Goal: Complete application form

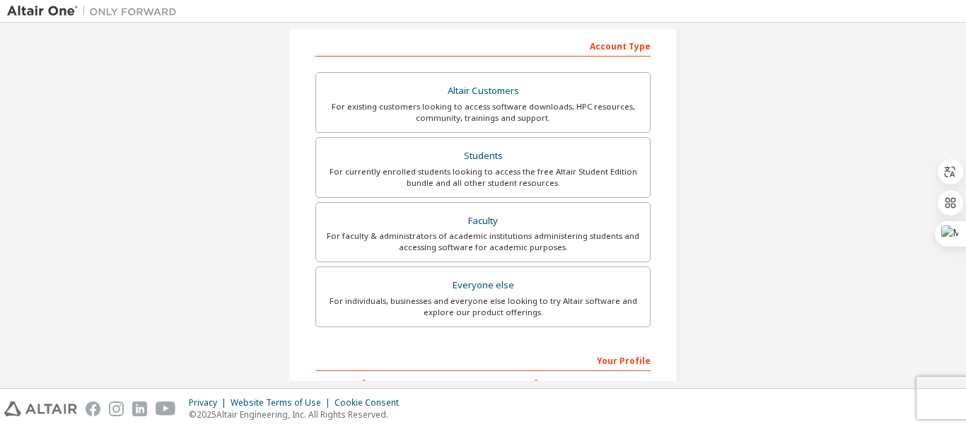
scroll to position [231, 0]
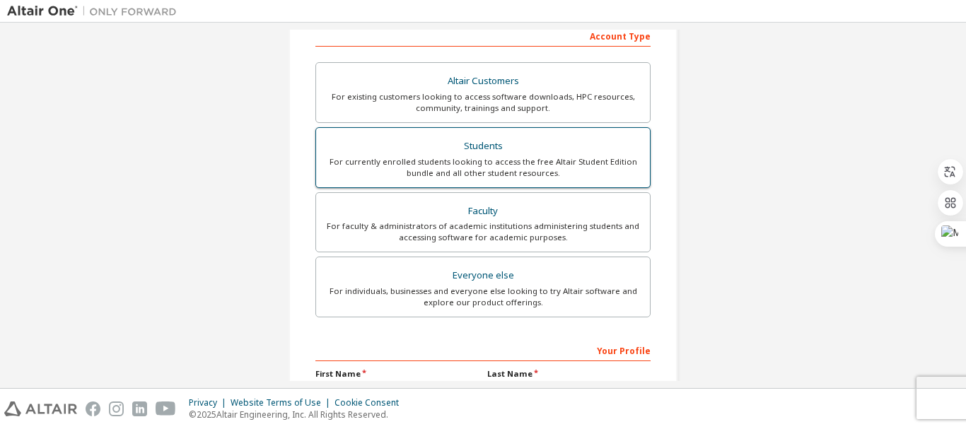
drag, startPoint x: 463, startPoint y: 163, endPoint x: 394, endPoint y: 161, distance: 69.4
click at [394, 161] on div "For currently enrolled students looking to access the free Altair Student Editi…" at bounding box center [483, 167] width 317 height 23
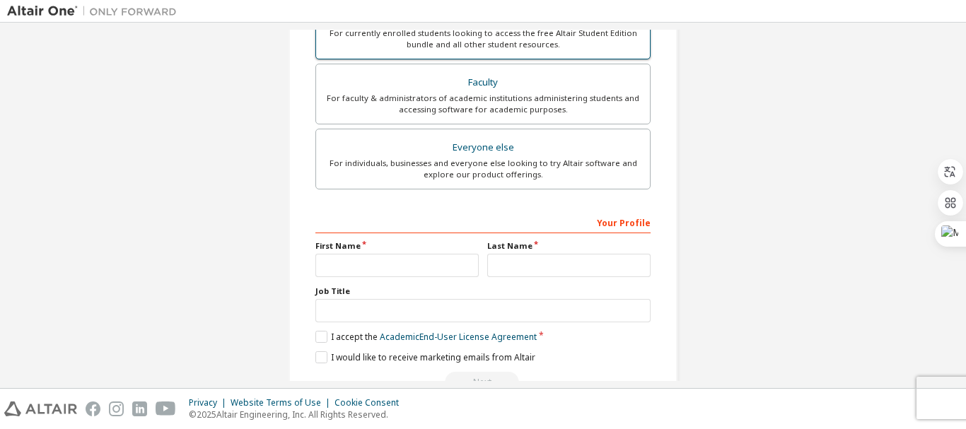
scroll to position [434, 0]
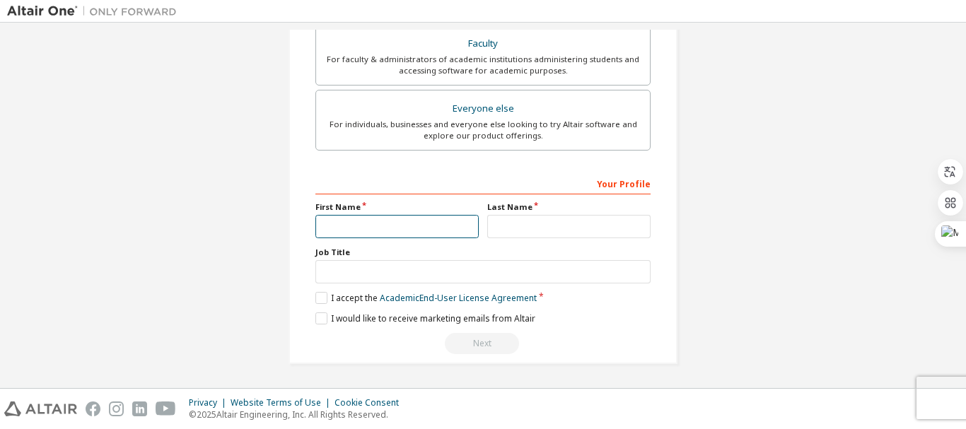
click at [432, 229] on input "text" at bounding box center [397, 226] width 163 height 23
type input "*****"
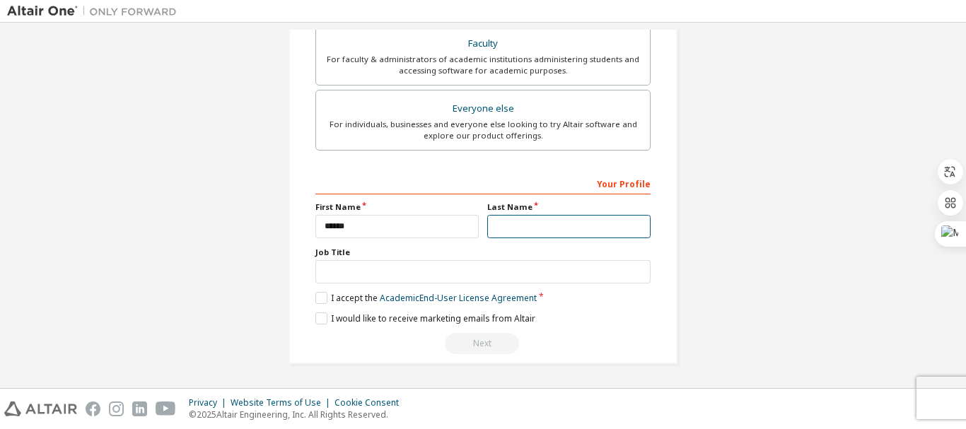
drag, startPoint x: 517, startPoint y: 229, endPoint x: 516, endPoint y: 250, distance: 21.2
click at [517, 229] on input "text" at bounding box center [568, 226] width 163 height 23
type input "**********"
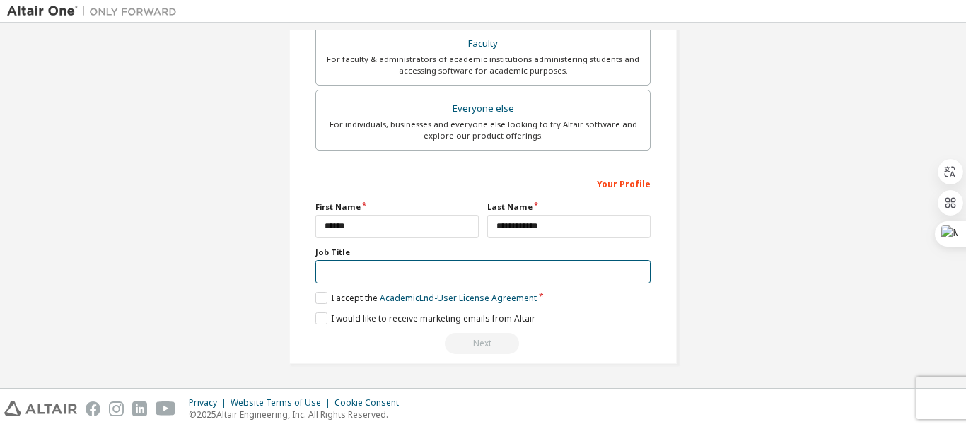
click at [405, 279] on input "text" at bounding box center [483, 271] width 335 height 23
click at [334, 280] on input "text" at bounding box center [483, 271] width 335 height 23
type input "*"
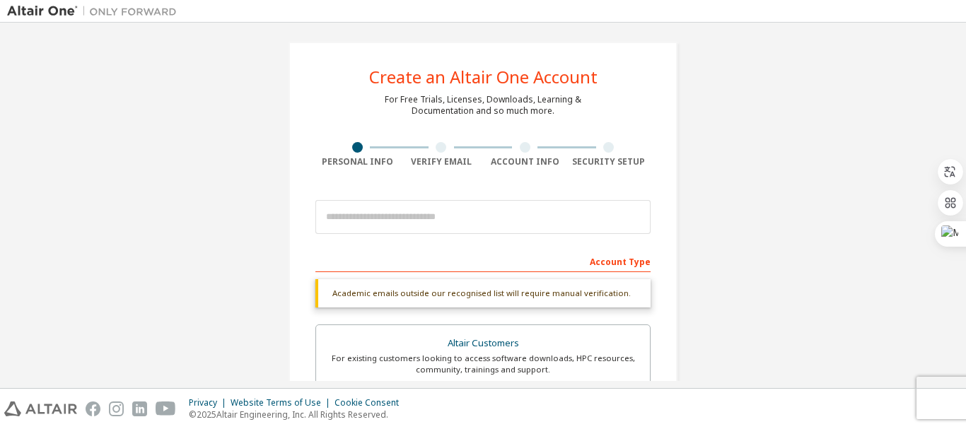
scroll to position [4, 0]
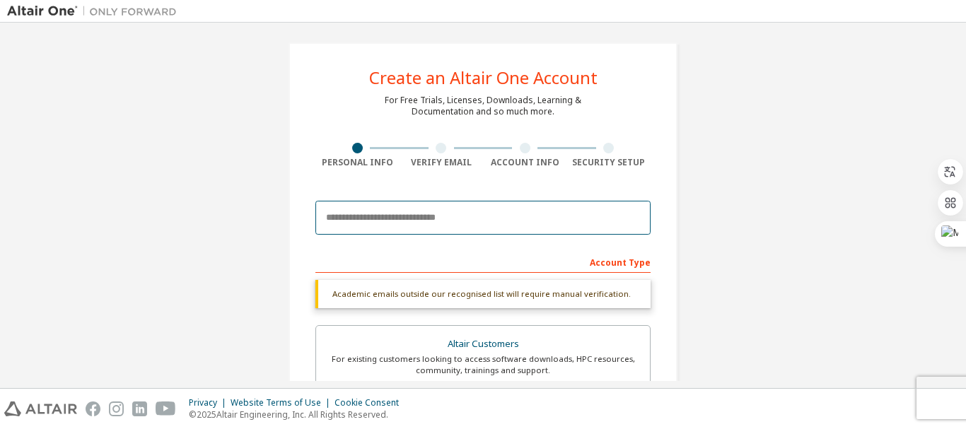
click at [352, 213] on input "email" at bounding box center [483, 218] width 335 height 34
type input "**********"
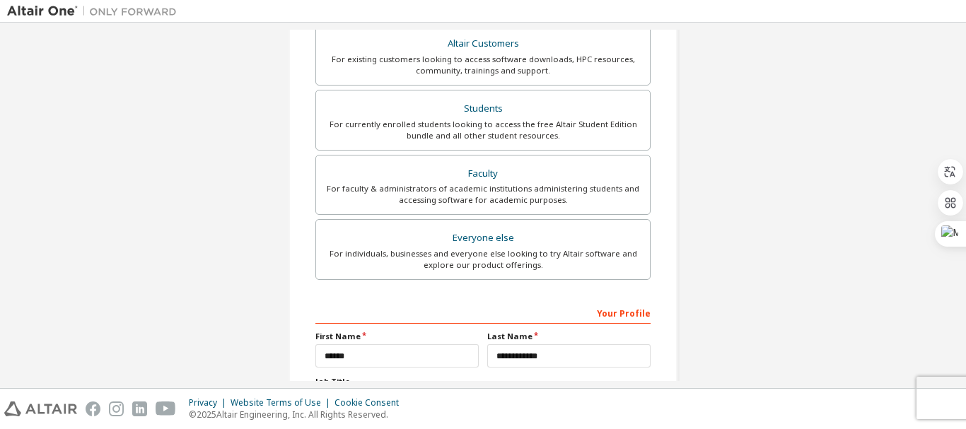
scroll to position [398, 0]
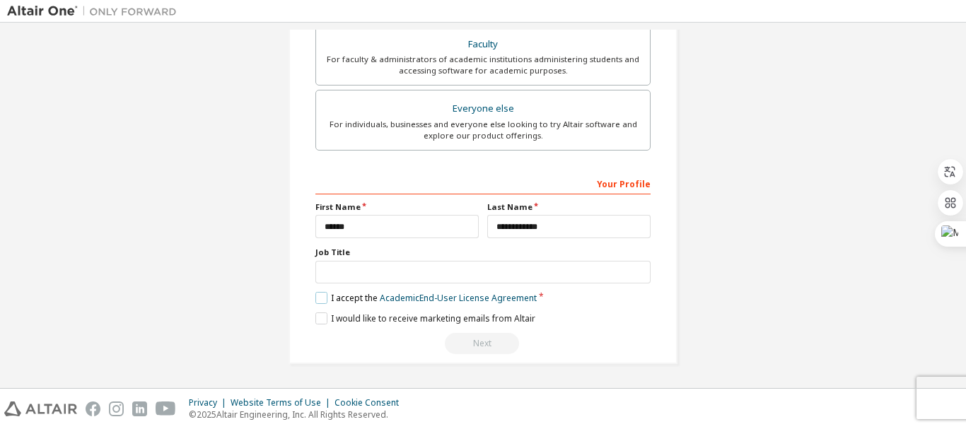
click at [316, 304] on label "I accept the Academic End-User License Agreement" at bounding box center [426, 298] width 221 height 12
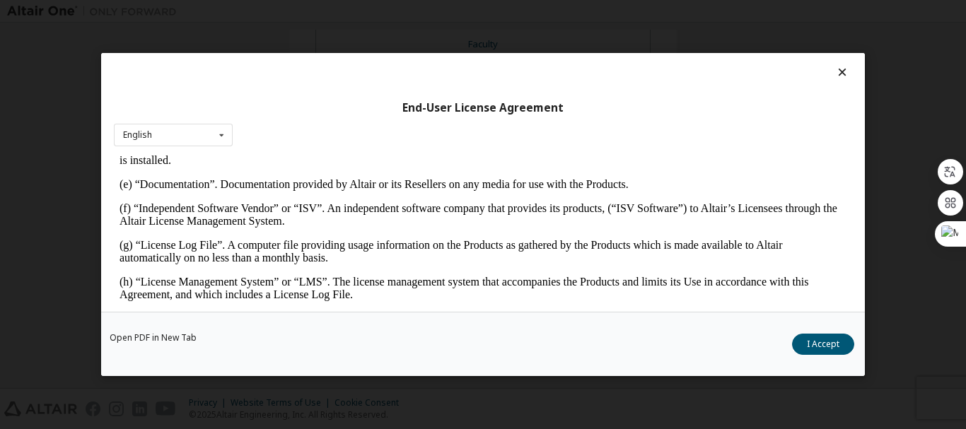
scroll to position [631, 0]
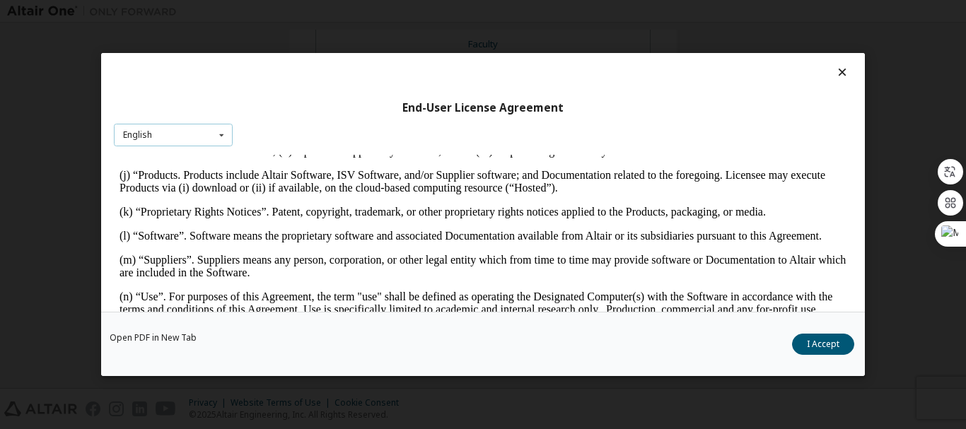
click at [222, 146] on div "English English" at bounding box center [173, 135] width 119 height 23
click at [198, 158] on div "English" at bounding box center [173, 157] width 117 height 23
click at [821, 339] on button "I Accept" at bounding box center [823, 344] width 62 height 21
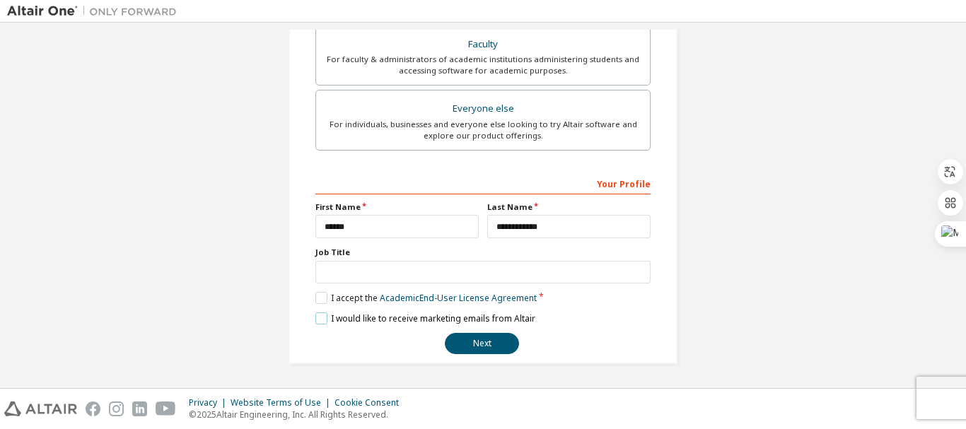
click at [318, 318] on label "I would like to receive marketing emails from Altair" at bounding box center [426, 319] width 220 height 12
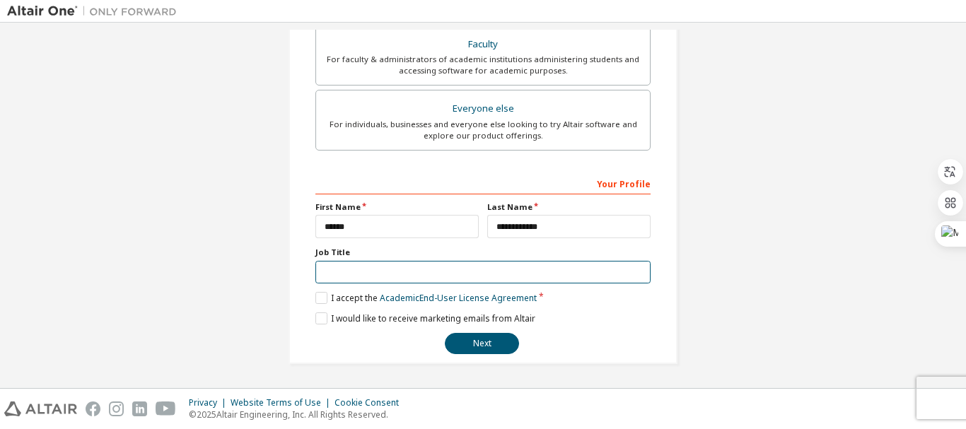
click at [374, 264] on input "text" at bounding box center [483, 272] width 335 height 23
type input "*******"
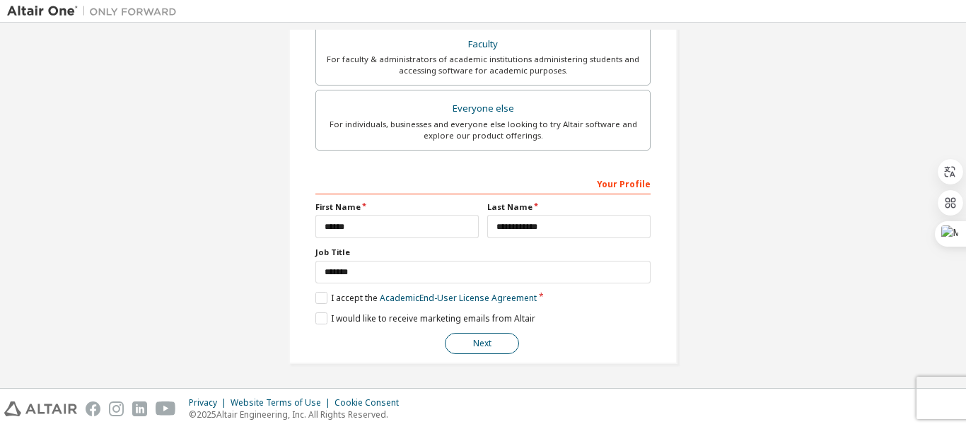
click at [476, 352] on button "Next" at bounding box center [482, 343] width 74 height 21
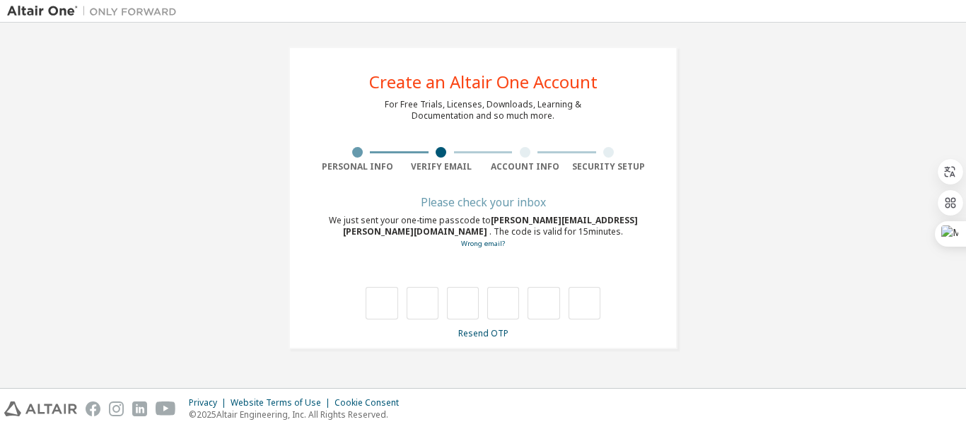
scroll to position [0, 0]
type input "*"
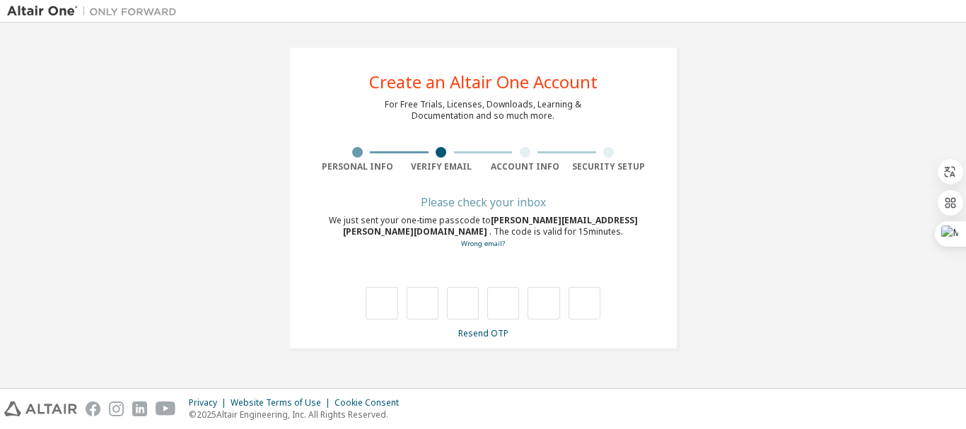
type input "*"
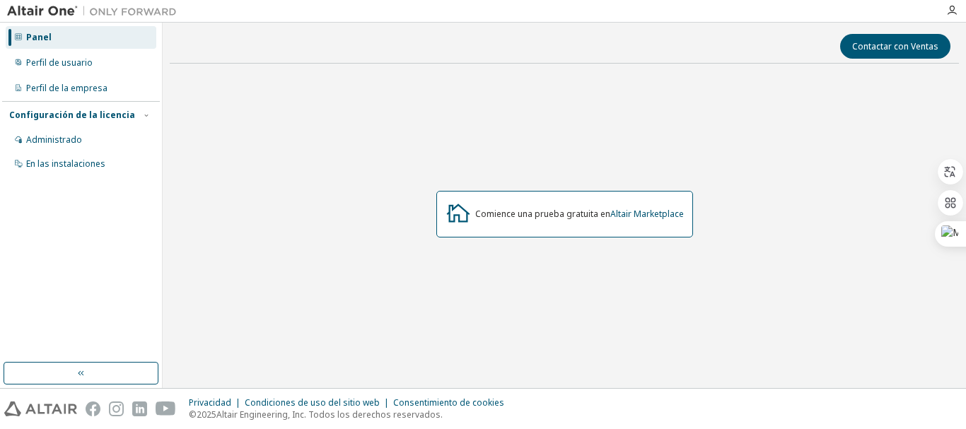
click at [545, 224] on div "Comience una prueba gratuita en Altair Marketplace" at bounding box center [565, 214] width 257 height 47
click at [642, 216] on font "Altair Marketplace" at bounding box center [648, 214] width 74 height 12
